Goal: Book appointment/travel/reservation

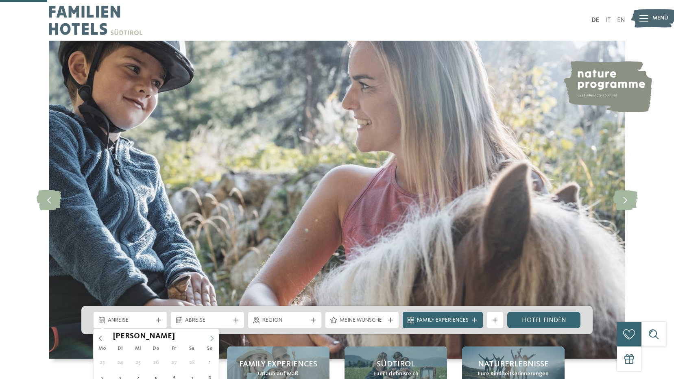
drag, startPoint x: 0, startPoint y: 0, endPoint x: 212, endPoint y: 96, distance: 232.7
click at [212, 335] on icon at bounding box center [212, 338] width 6 height 6
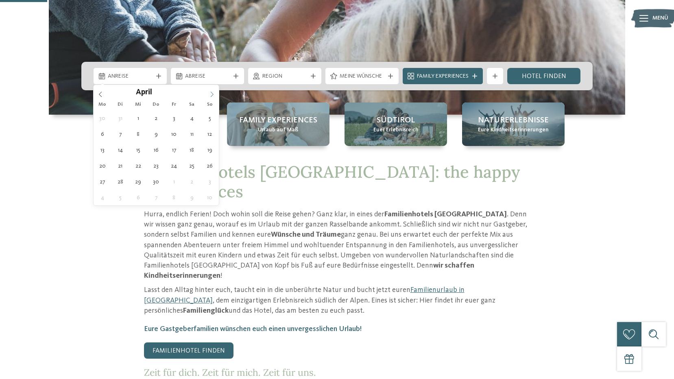
click at [212, 96] on icon at bounding box center [212, 94] width 6 height 6
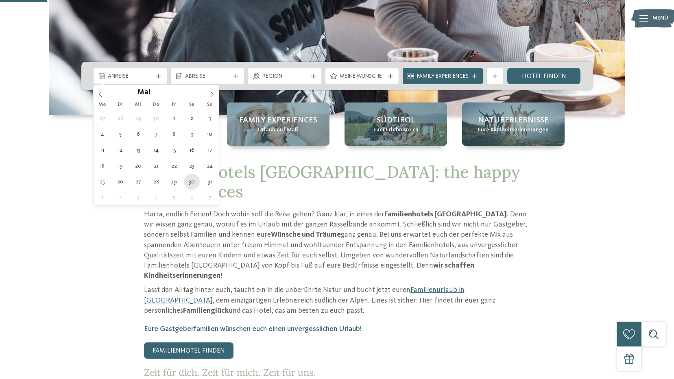
type div "[DATE]"
type input "****"
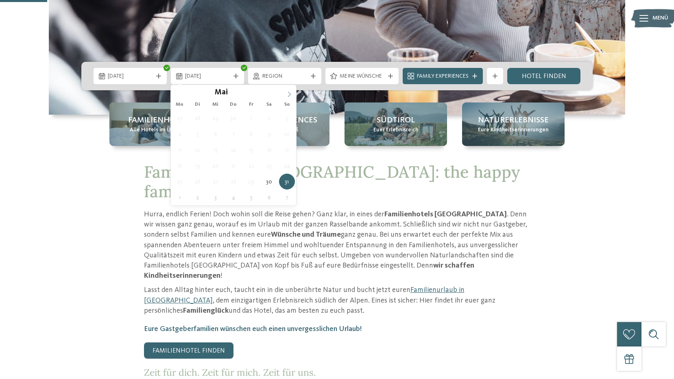
click at [288, 94] on icon at bounding box center [289, 94] width 6 height 6
type div "[DATE]"
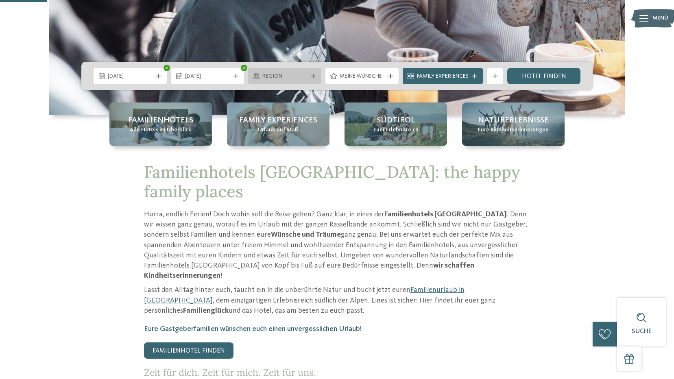
click at [287, 72] on div "Region" at bounding box center [284, 76] width 49 height 9
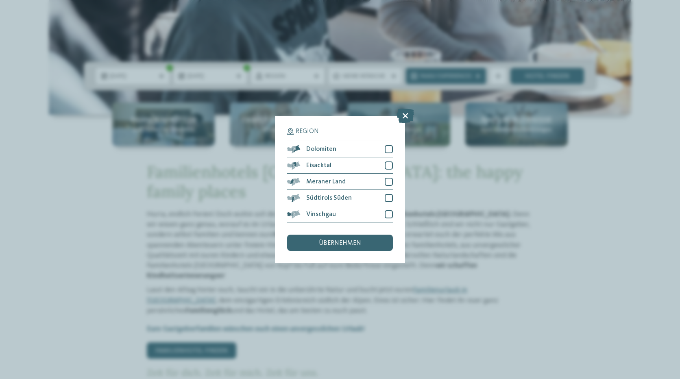
click at [289, 72] on div "Region Dolomiten" at bounding box center [340, 189] width 680 height 379
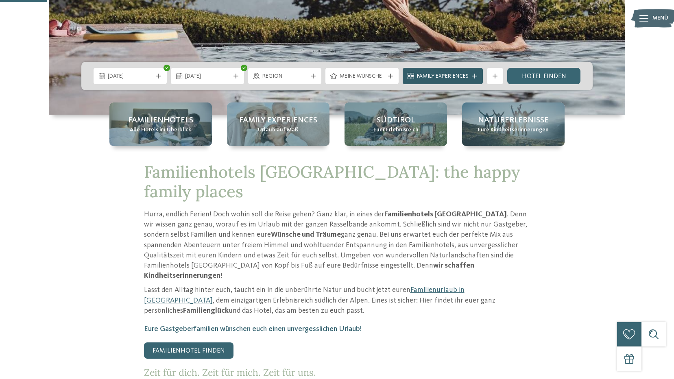
click at [457, 76] on span "Family Experiences" at bounding box center [443, 76] width 52 height 8
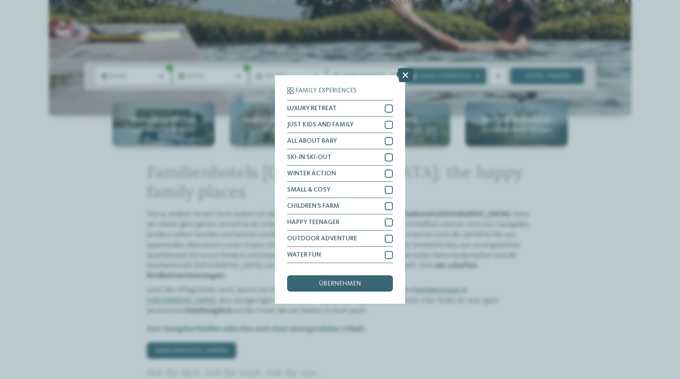
click at [410, 77] on icon at bounding box center [404, 75] width 17 height 14
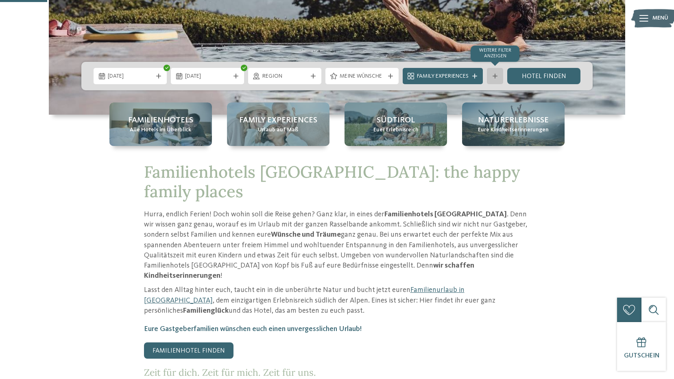
click at [496, 76] on icon at bounding box center [494, 76] width 5 height 5
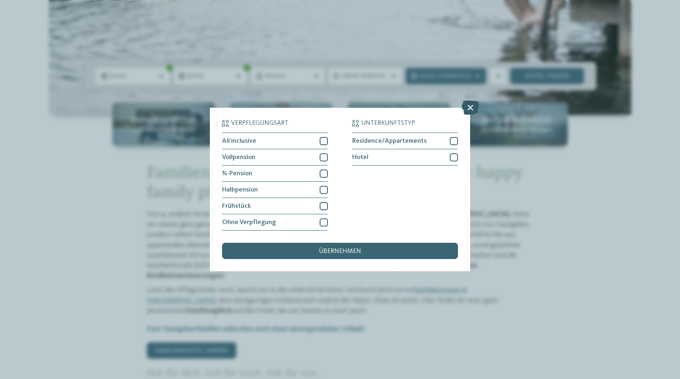
click at [469, 108] on icon at bounding box center [469, 107] width 17 height 14
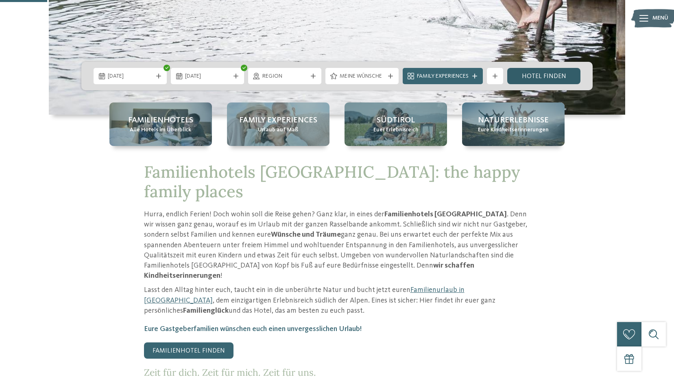
click at [546, 78] on link "Hotel finden" at bounding box center [543, 76] width 73 height 16
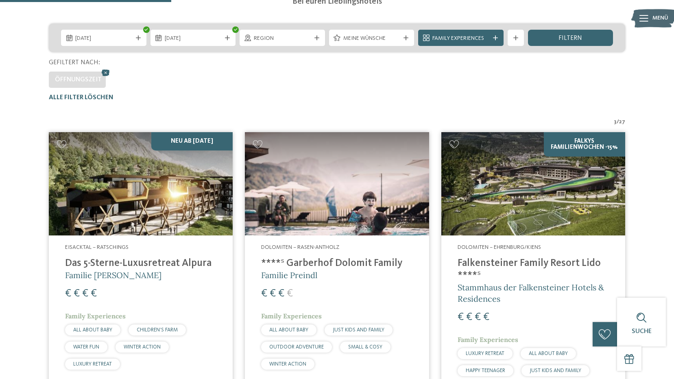
scroll to position [104, 0]
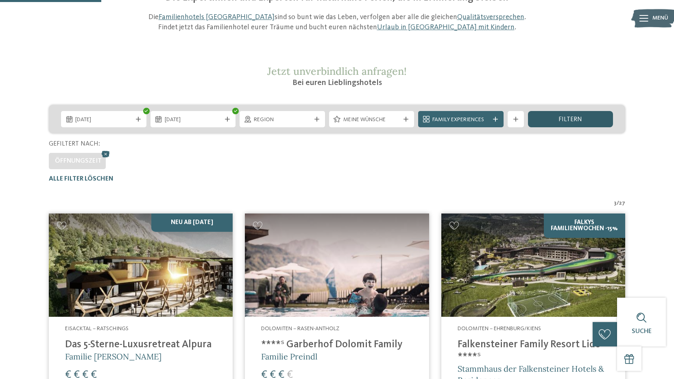
click at [586, 116] on div "filtern" at bounding box center [570, 119] width 85 height 16
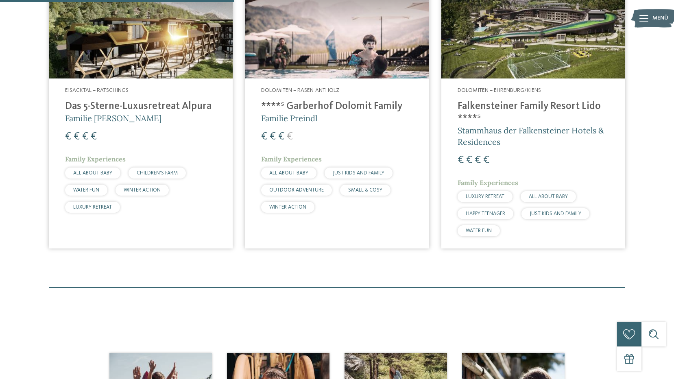
scroll to position [226, 0]
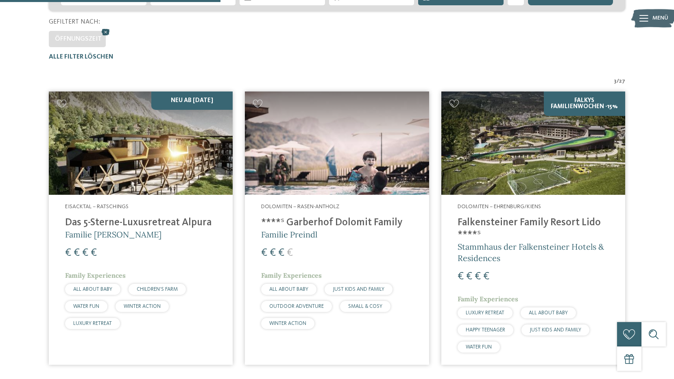
click at [105, 32] on icon at bounding box center [106, 32] width 12 height 11
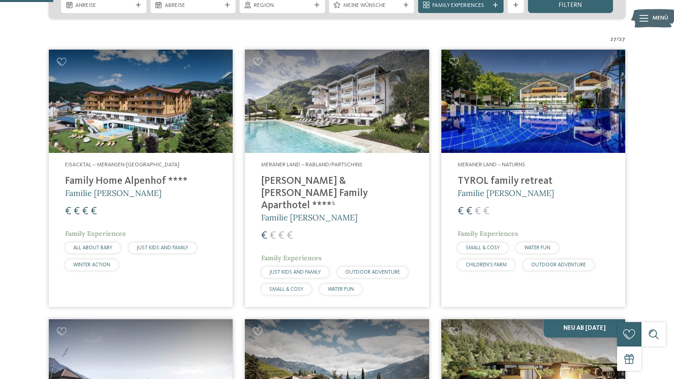
scroll to position [217, 0]
